Goal: Task Accomplishment & Management: Use online tool/utility

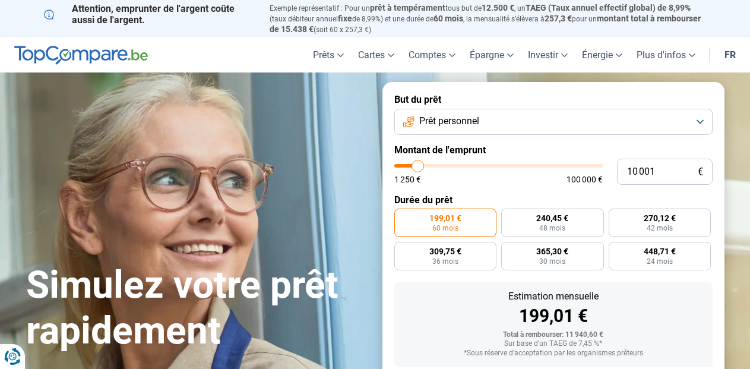
type input "63 000"
type input "63250"
click at [523, 166] on input "range" at bounding box center [499, 166] width 209 height 4
type input "63 250"
radio input "false"
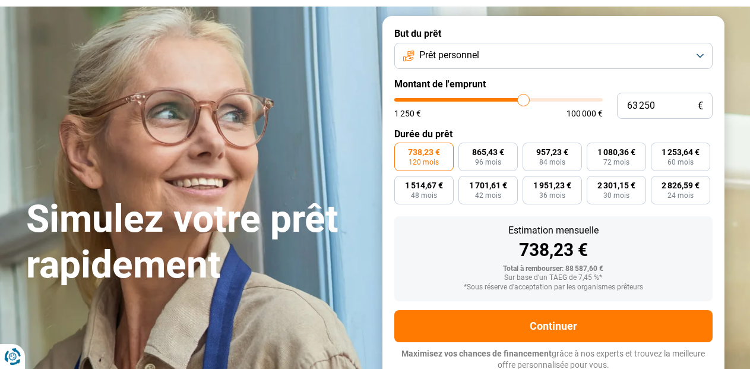
scroll to position [67, 0]
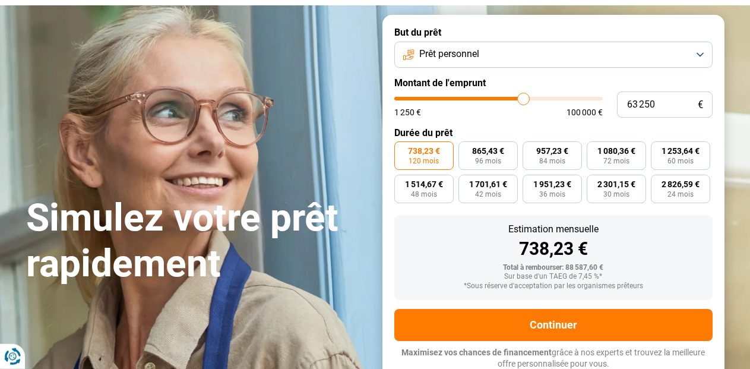
click at [508, 100] on div "1 250 € 100 000 €" at bounding box center [499, 107] width 209 height 20
type input "55 250"
type input "55500"
click at [508, 97] on input "range" at bounding box center [499, 99] width 209 height 4
type input "52 000"
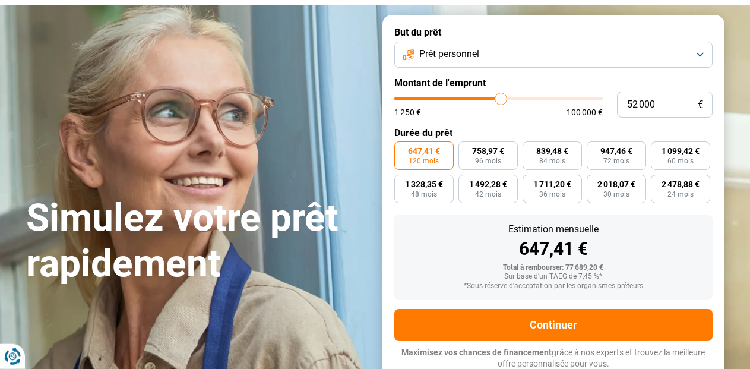
type input "52000"
click at [501, 98] on input "range" at bounding box center [499, 99] width 209 height 4
type input "49 750"
type input "49750"
click at [497, 98] on input "range" at bounding box center [499, 99] width 209 height 4
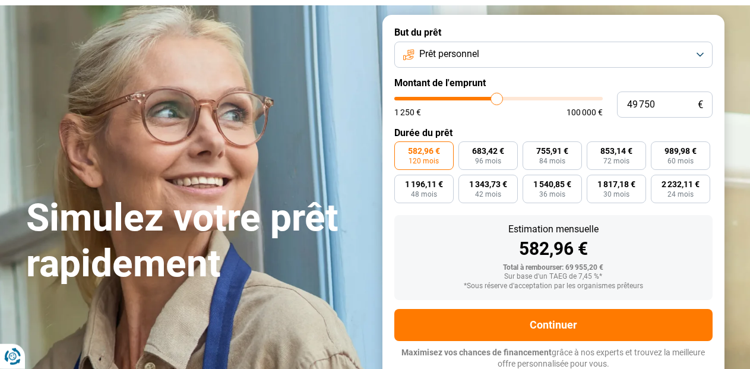
type input "50 250"
type input "50250"
click at [498, 98] on input "range" at bounding box center [499, 99] width 209 height 4
type input "49 500"
type input "49500"
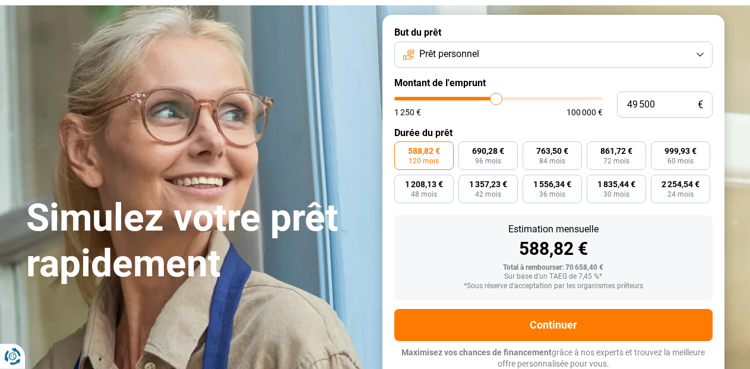
click at [496, 98] on input "range" at bounding box center [499, 99] width 209 height 4
type input "48 250"
type input "48250"
click at [494, 97] on input "range" at bounding box center [499, 99] width 209 height 4
type input "47 250"
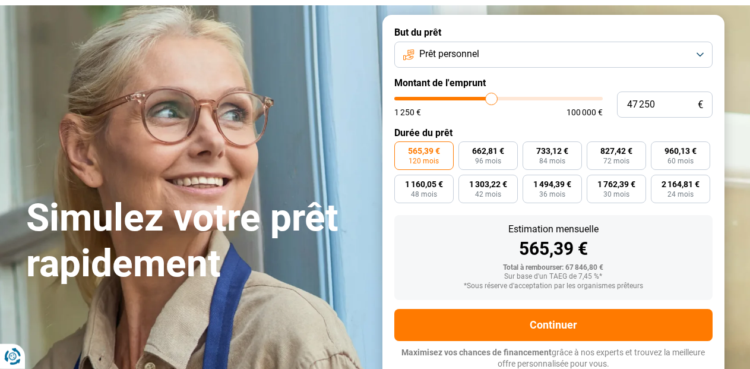
type input "47250"
click at [492, 97] on input "range" at bounding box center [499, 99] width 209 height 4
type input "48 000"
type input "48000"
click at [493, 97] on input "range" at bounding box center [499, 99] width 209 height 4
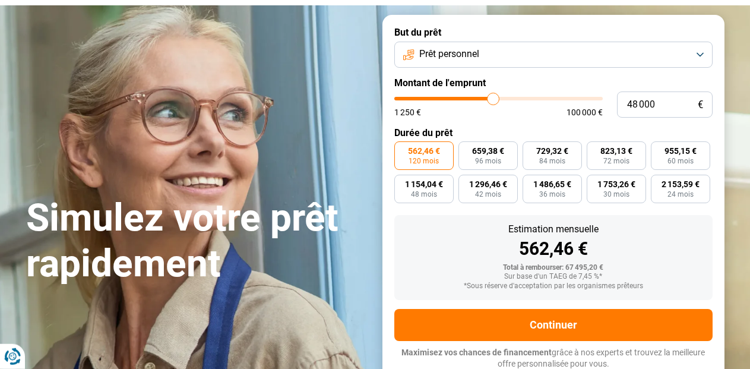
type input "48 750"
type input "48750"
click at [495, 97] on input "range" at bounding box center [499, 99] width 209 height 4
type input "50 250"
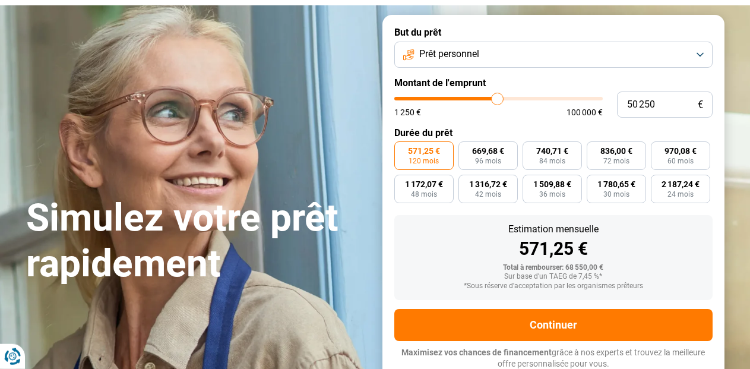
type input "50250"
click at [498, 97] on input "range" at bounding box center [499, 99] width 209 height 4
